Goal: Task Accomplishment & Management: Complete application form

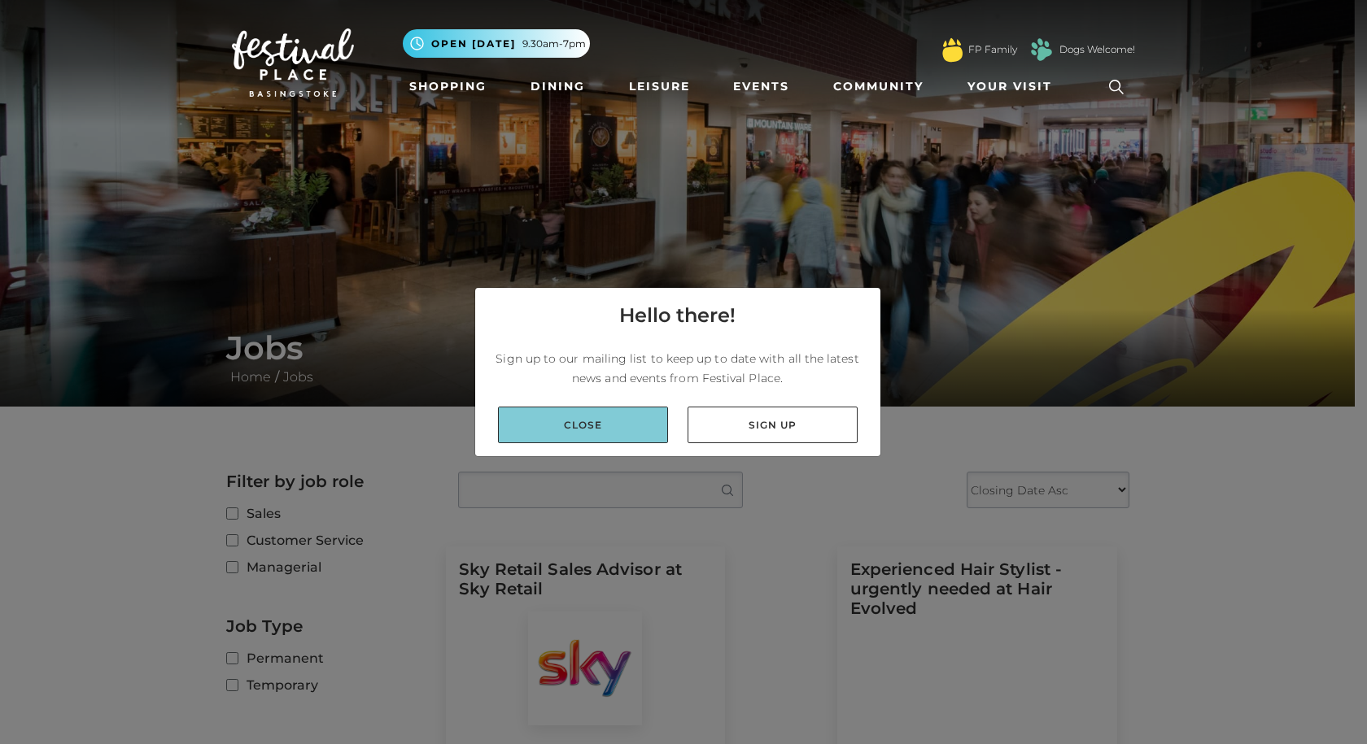
click at [586, 422] on link "Close" at bounding box center [583, 425] width 170 height 37
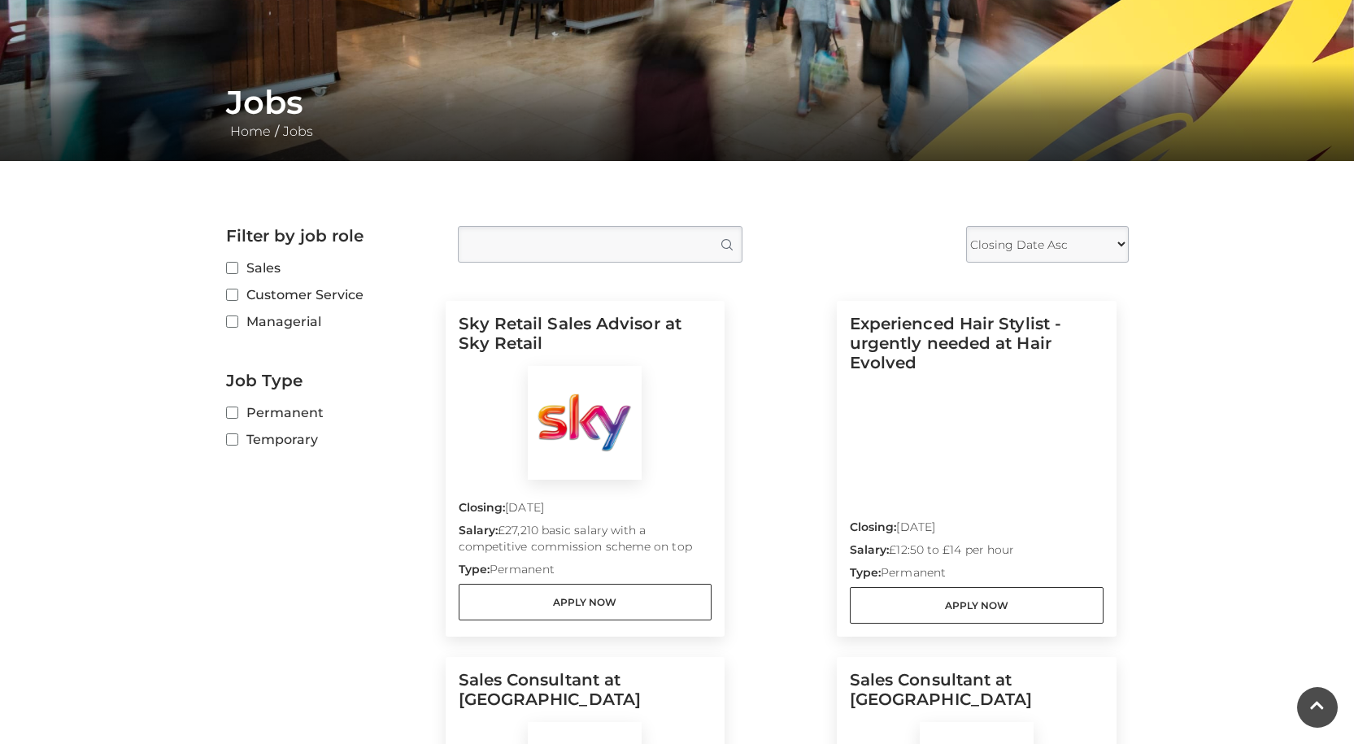
scroll to position [244, 0]
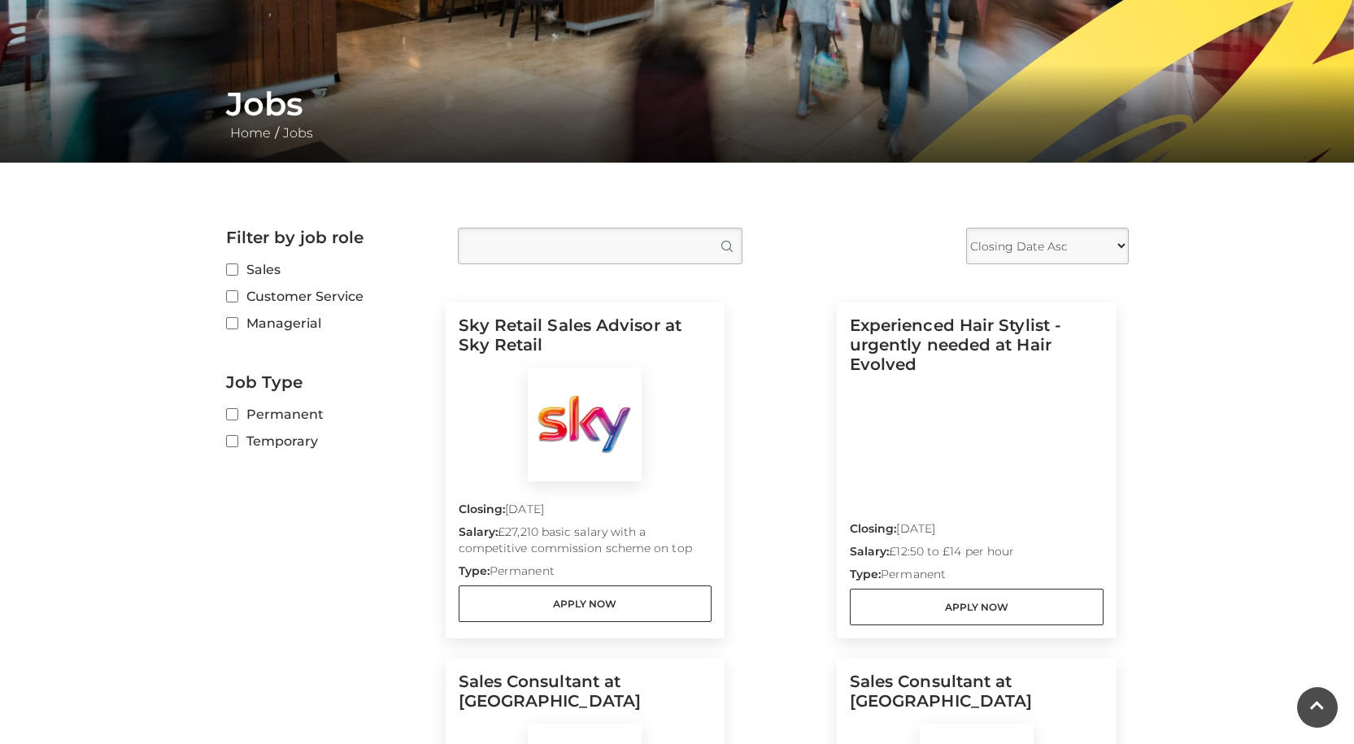
click at [247, 294] on label "Customer Service" at bounding box center [329, 296] width 207 height 20
click at [237, 294] on input "Customer Service" at bounding box center [231, 297] width 11 height 11
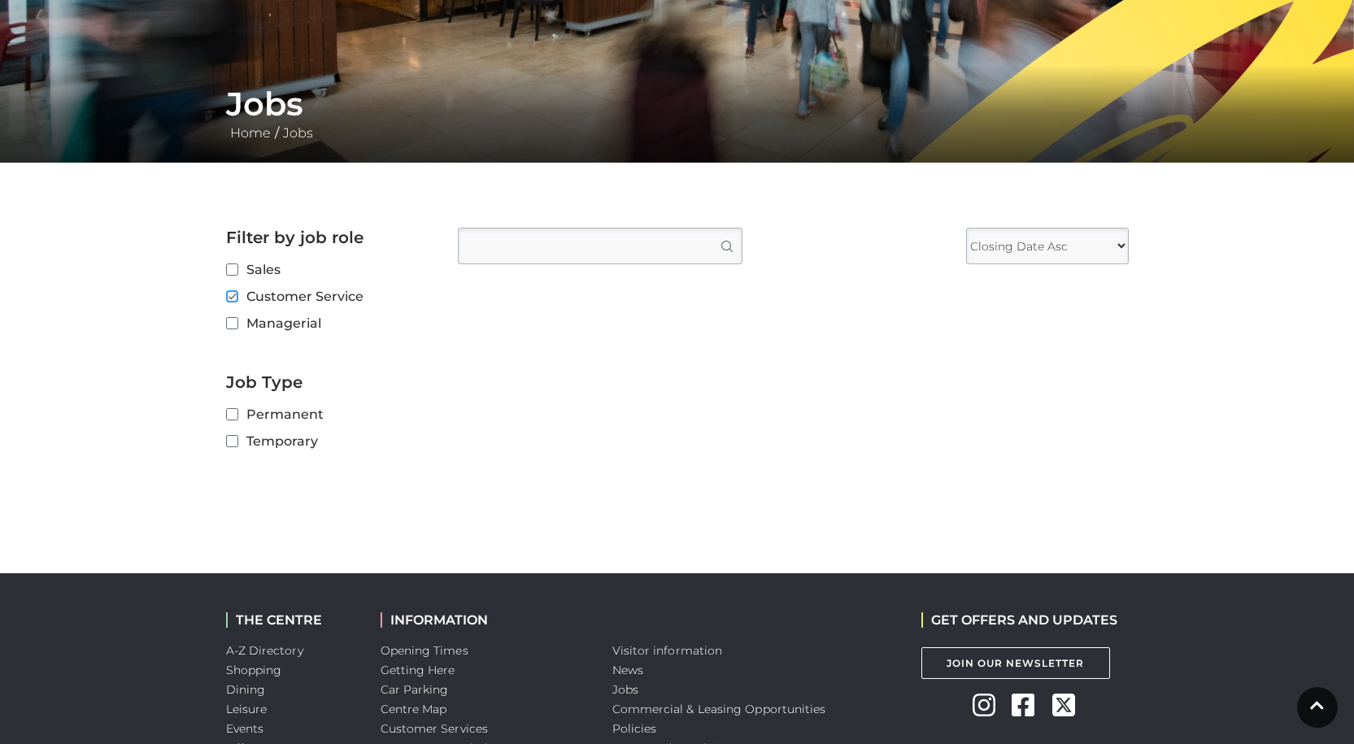
click at [233, 301] on input "Customer Service" at bounding box center [231, 297] width 11 height 11
checkbox input "false"
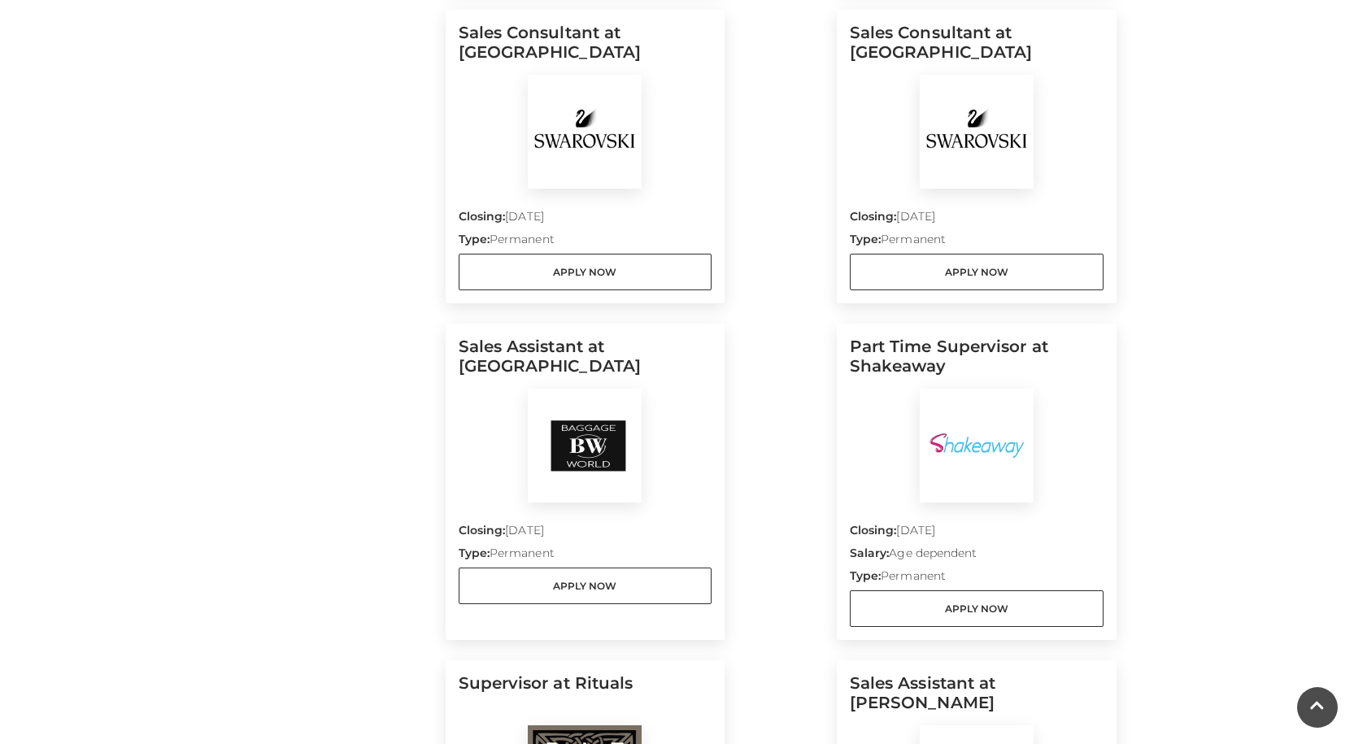
scroll to position [895, 0]
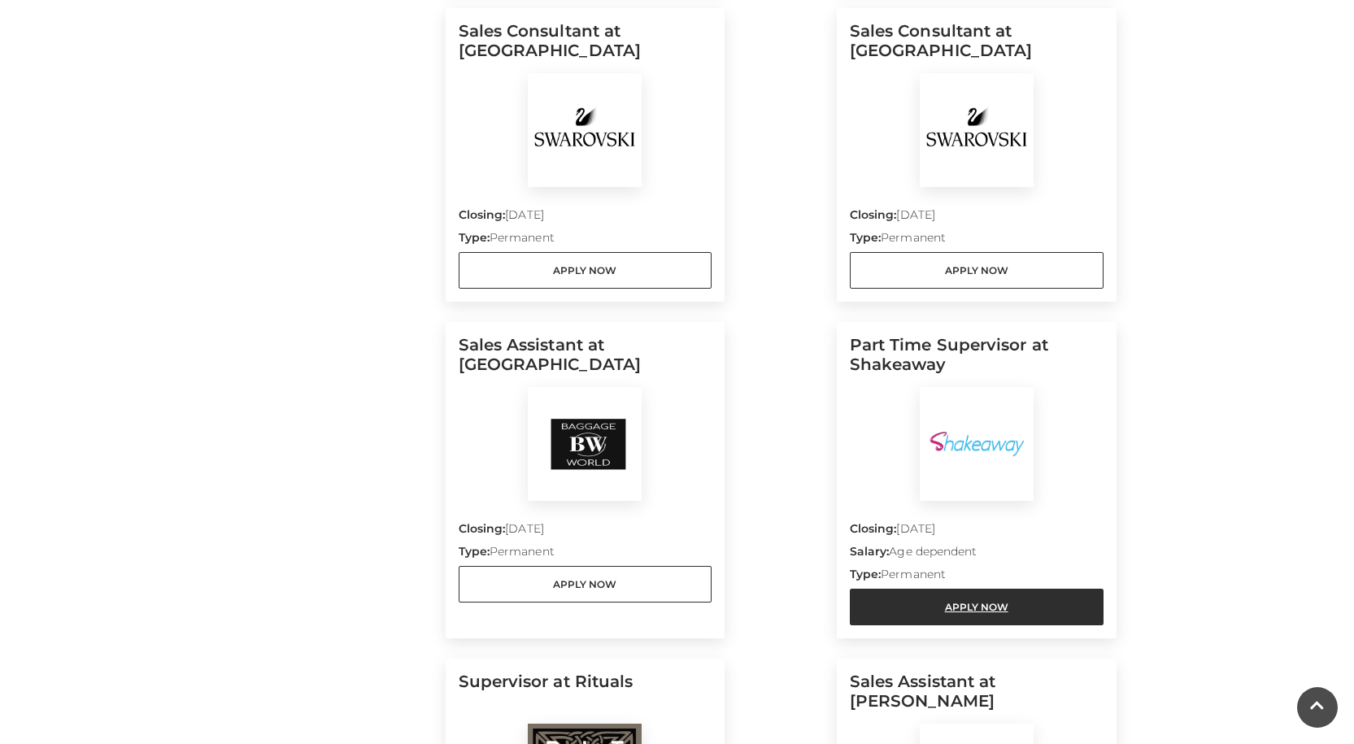
click at [955, 617] on link "Apply Now" at bounding box center [977, 607] width 254 height 37
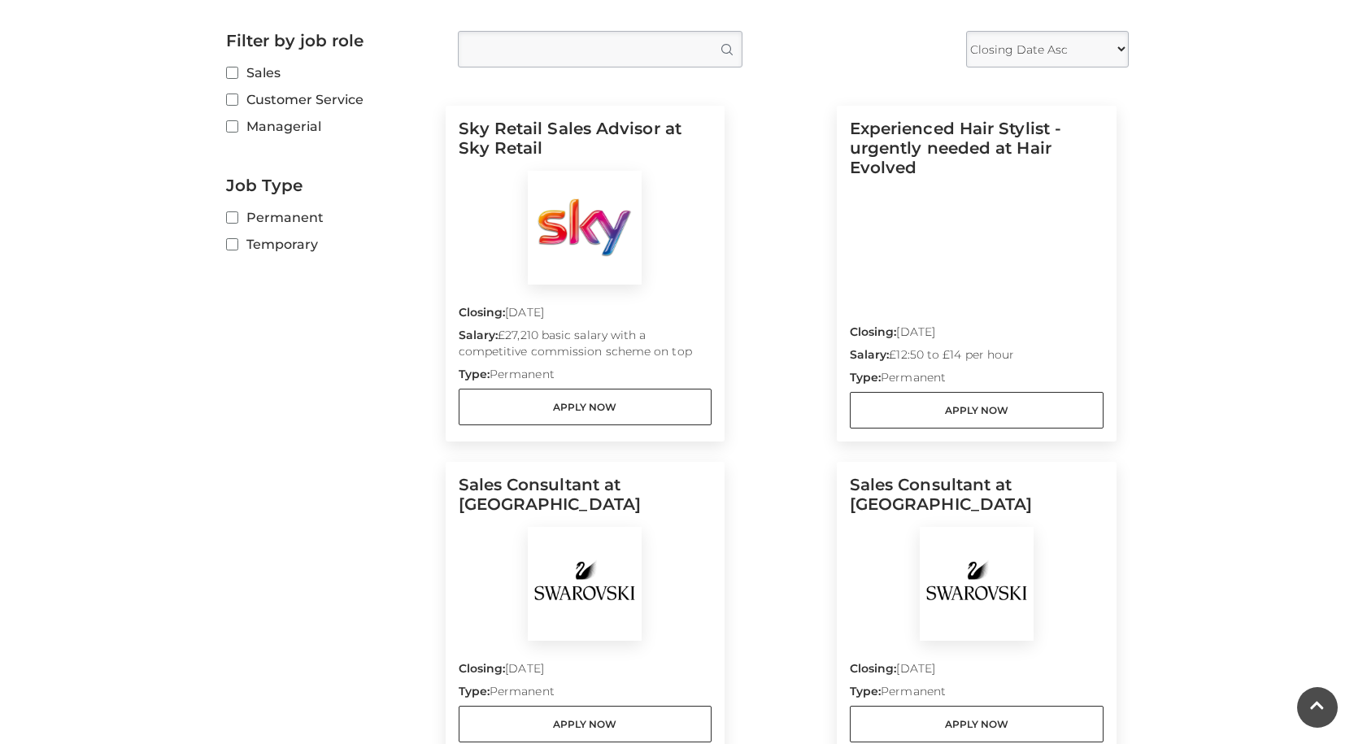
scroll to position [407, 0]
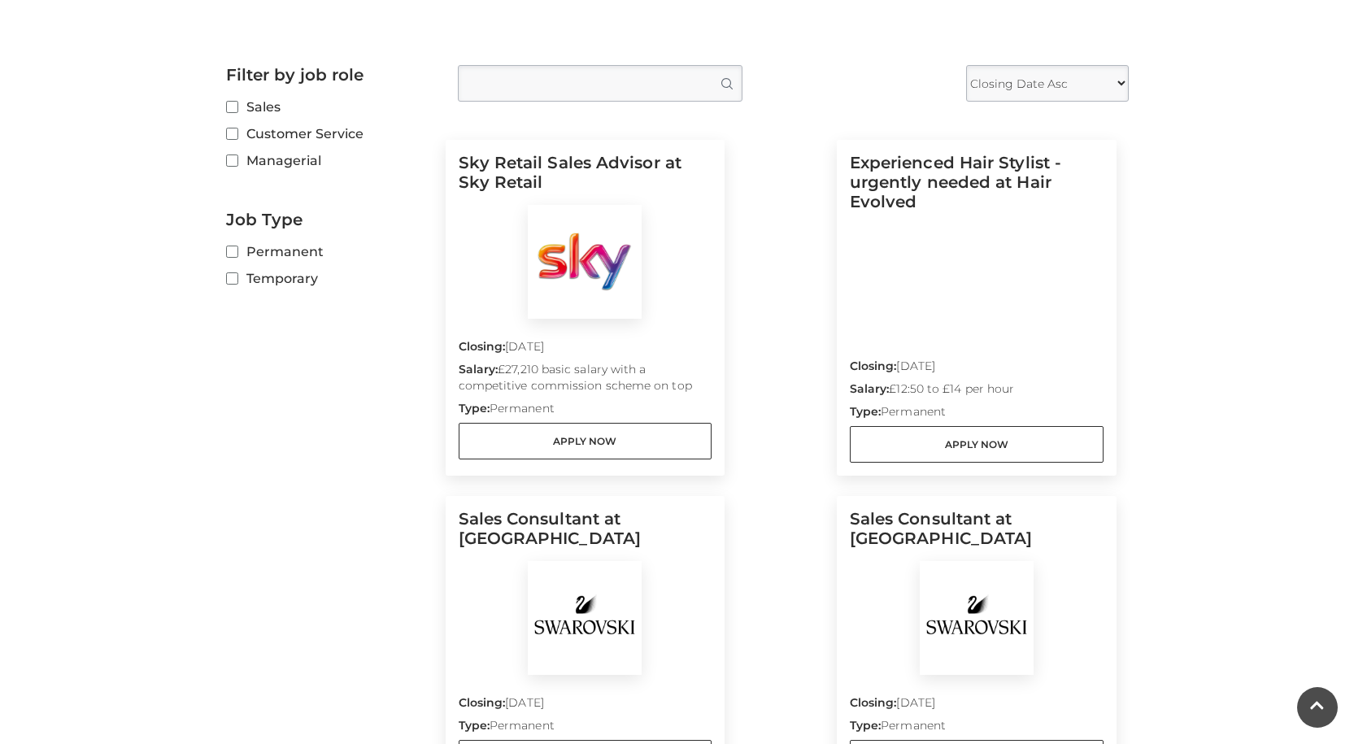
click at [525, 86] on input "Type job position" at bounding box center [600, 83] width 285 height 37
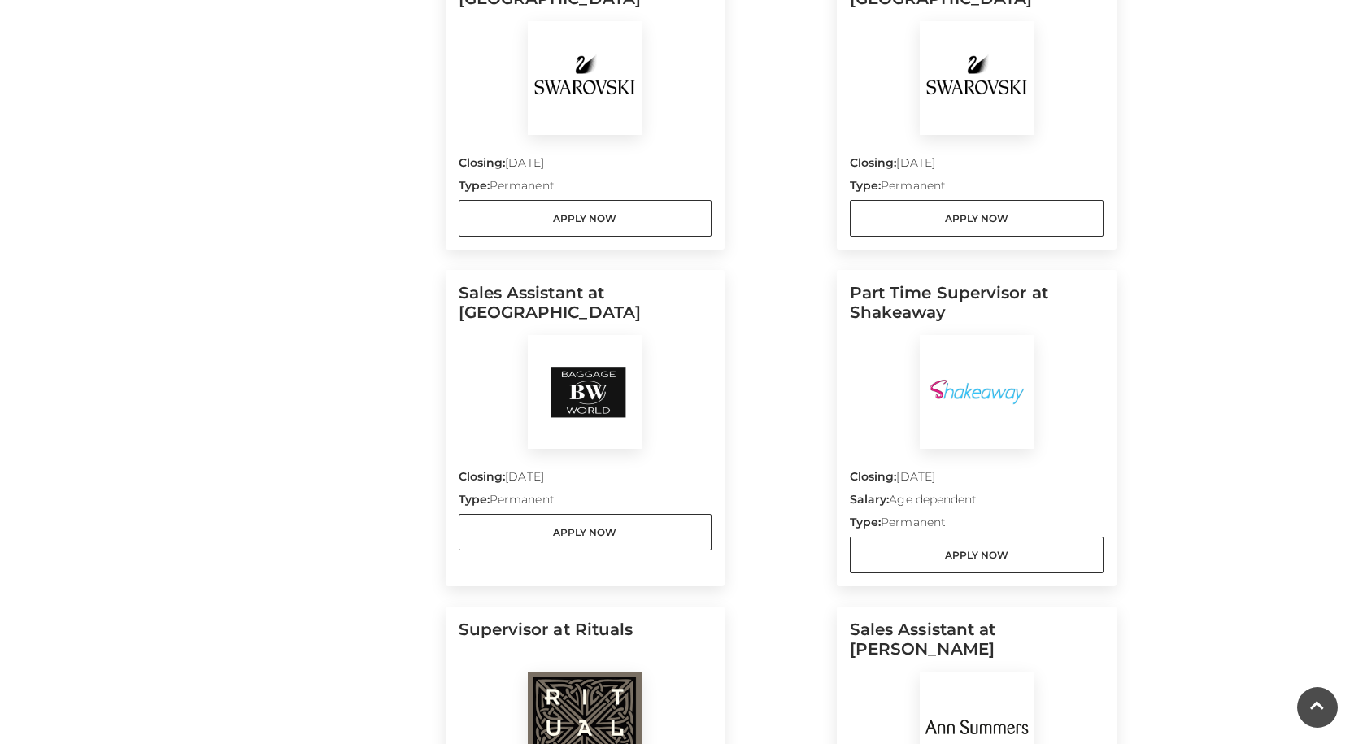
scroll to position [976, 0]
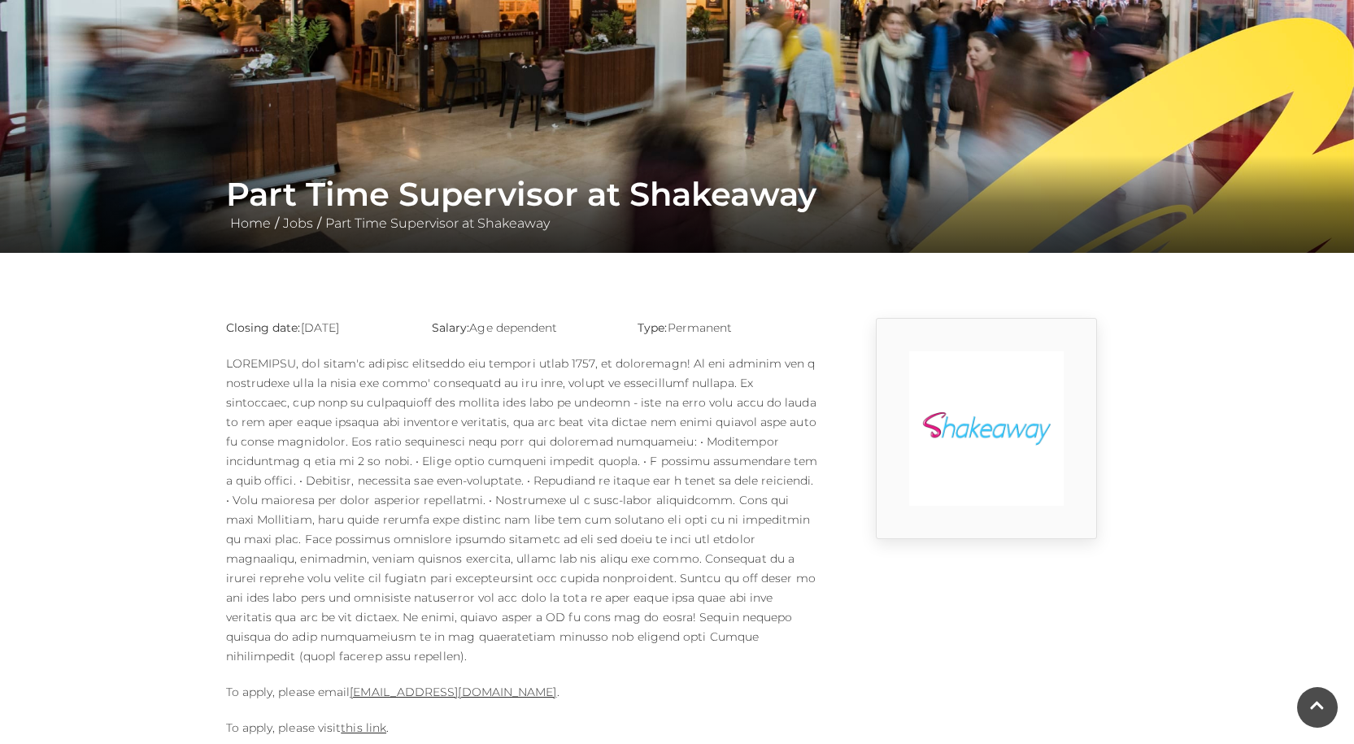
scroll to position [325, 0]
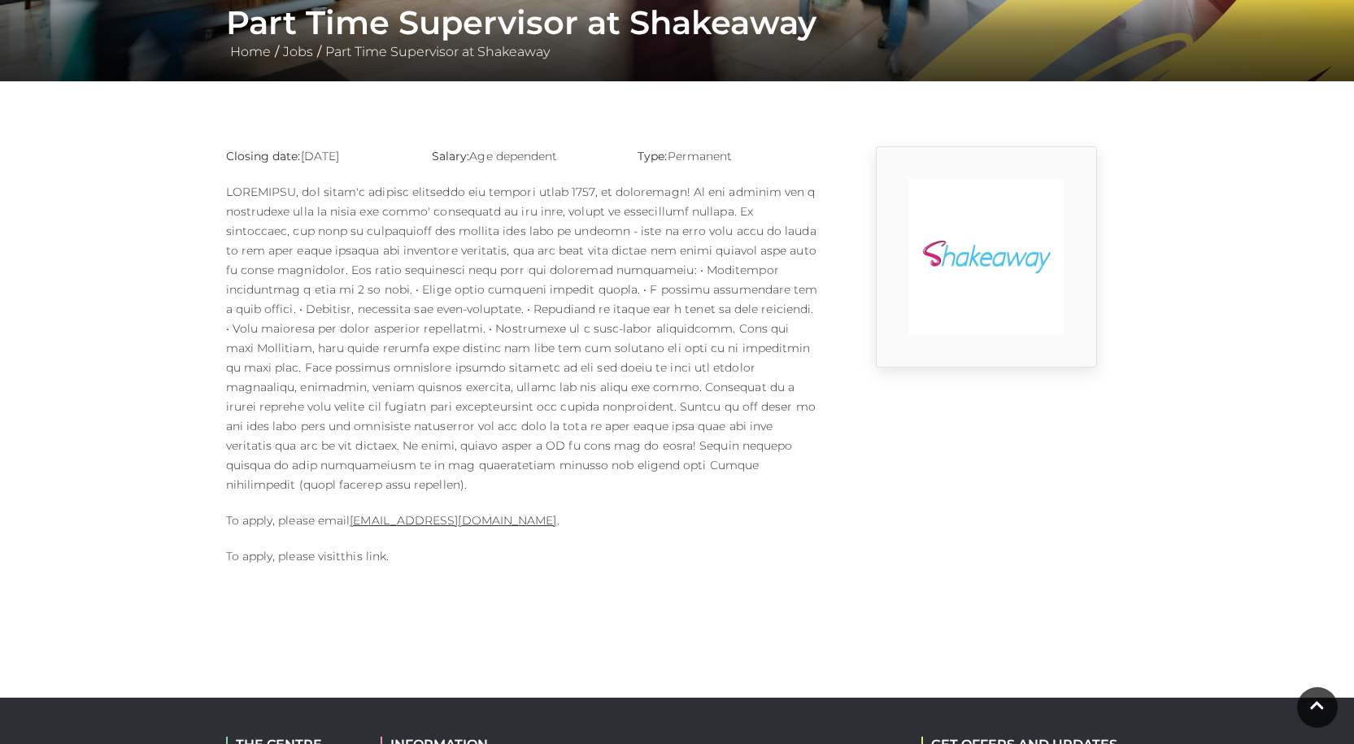
click at [362, 549] on link "this link" at bounding box center [364, 556] width 46 height 15
click at [488, 513] on link "Basingstoke@shakeaway.com" at bounding box center [453, 520] width 207 height 15
click at [437, 513] on link "Basingstoke@shakeaway.com" at bounding box center [453, 520] width 207 height 15
drag, startPoint x: 355, startPoint y: 501, endPoint x: 373, endPoint y: 501, distance: 17.9
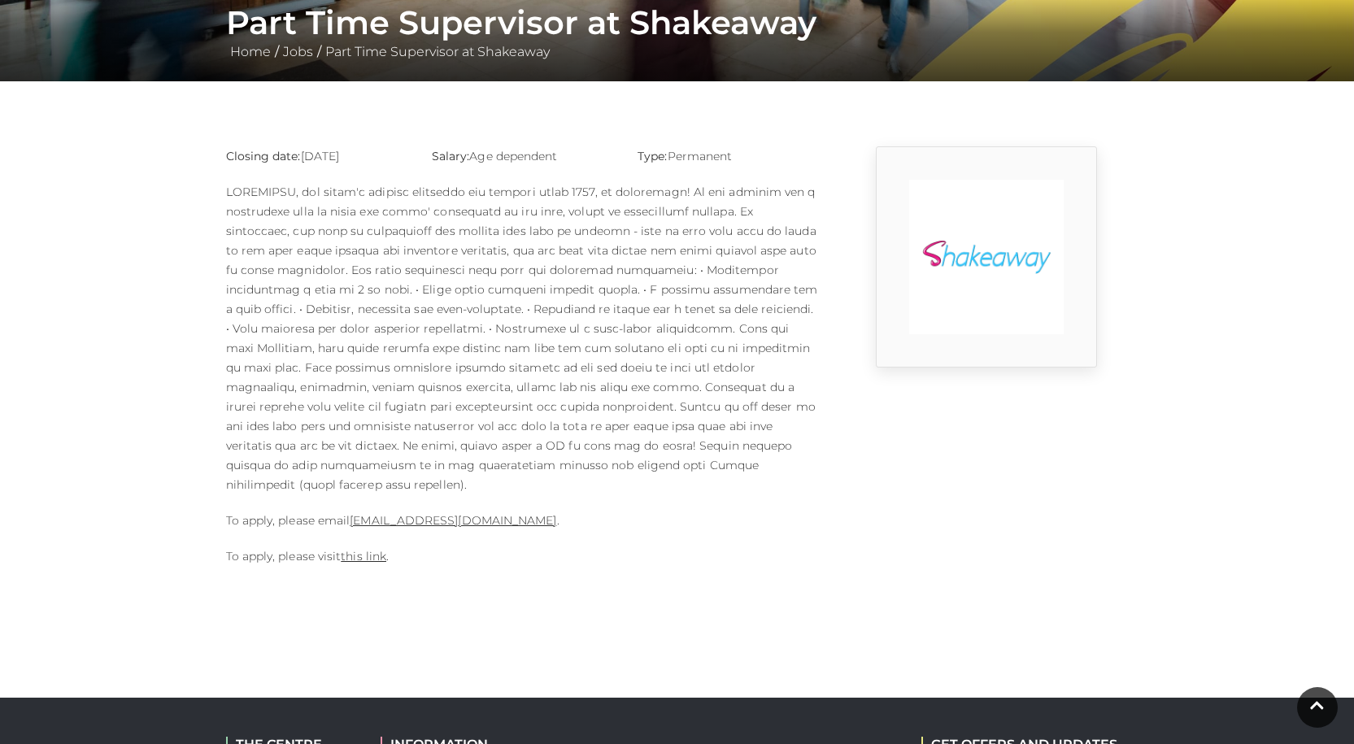
drag, startPoint x: 373, startPoint y: 501, endPoint x: 620, endPoint y: 503, distance: 247.3
click at [620, 511] on p "To apply, please email Basingstoke@shakeaway.com ." at bounding box center [523, 521] width 594 height 20
drag, startPoint x: 512, startPoint y: 499, endPoint x: 460, endPoint y: 586, distance: 101.7
click at [460, 591] on body "Skip to Navigation Skip to Content Toggle navigation .st5{fill:none;stroke:#FFF…" at bounding box center [677, 370] width 1354 height 1391
drag, startPoint x: 364, startPoint y: 531, endPoint x: 344, endPoint y: 577, distance: 49.6
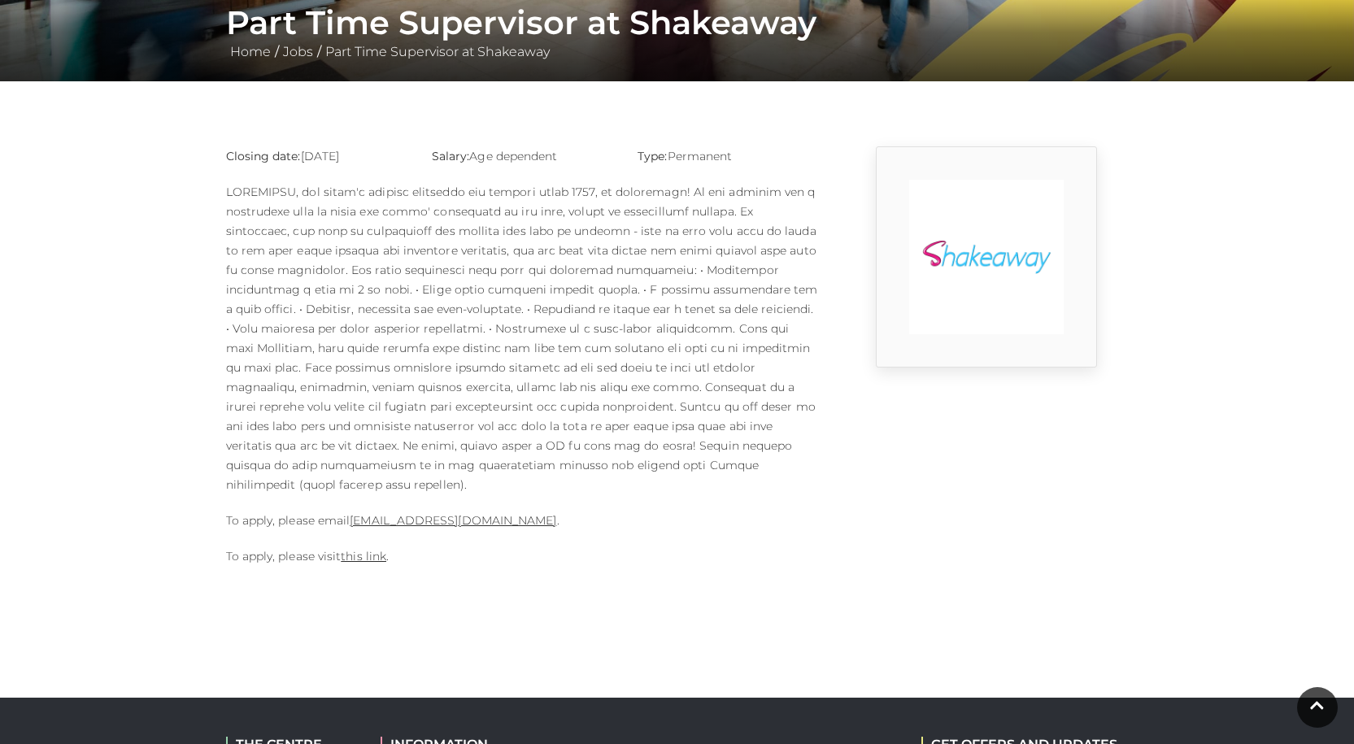
click at [344, 577] on body "Skip to Navigation Skip to Content Toggle navigation .st5{fill:none;stroke:#FFF…" at bounding box center [677, 370] width 1354 height 1391
drag, startPoint x: 421, startPoint y: 493, endPoint x: 429, endPoint y: 500, distance: 10.9
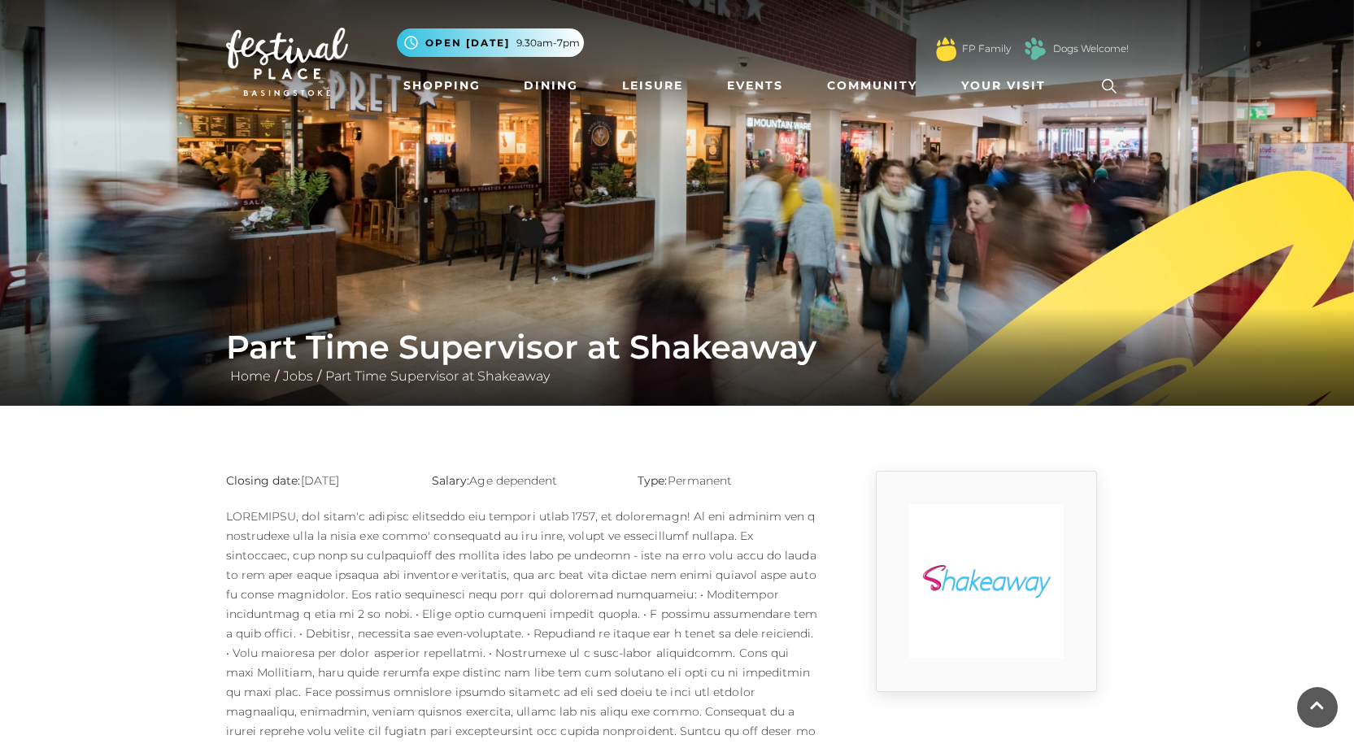
scroll to position [0, 0]
